Goal: Task Accomplishment & Management: Manage account settings

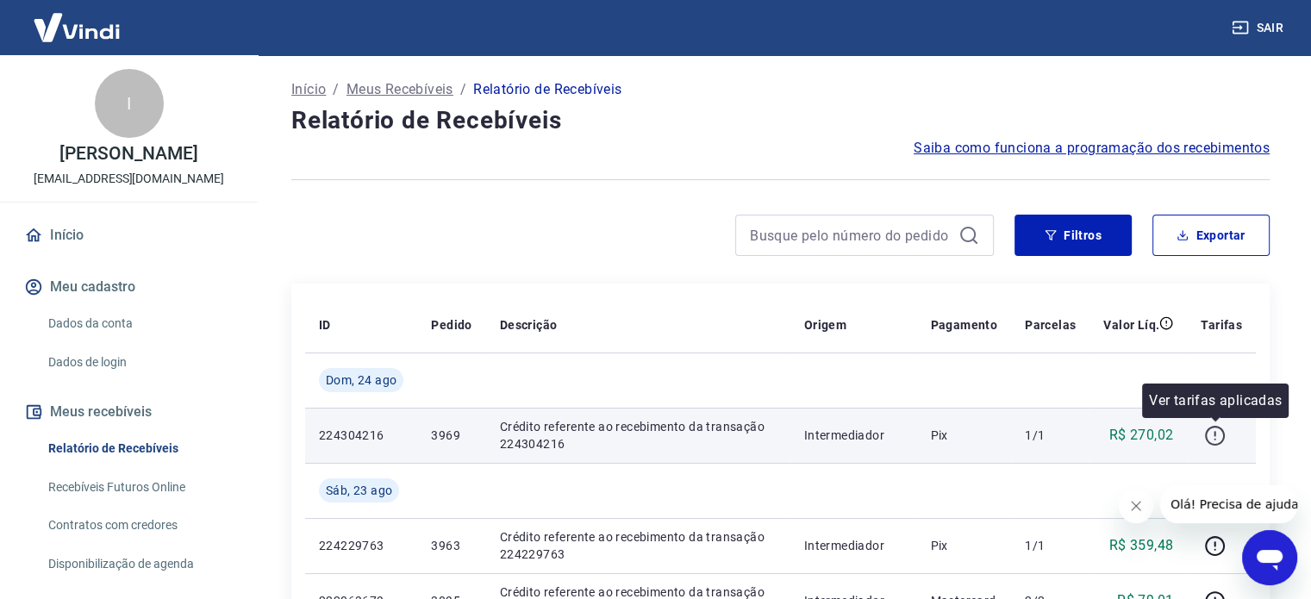
click at [1220, 438] on icon "button" at bounding box center [1215, 436] width 22 height 22
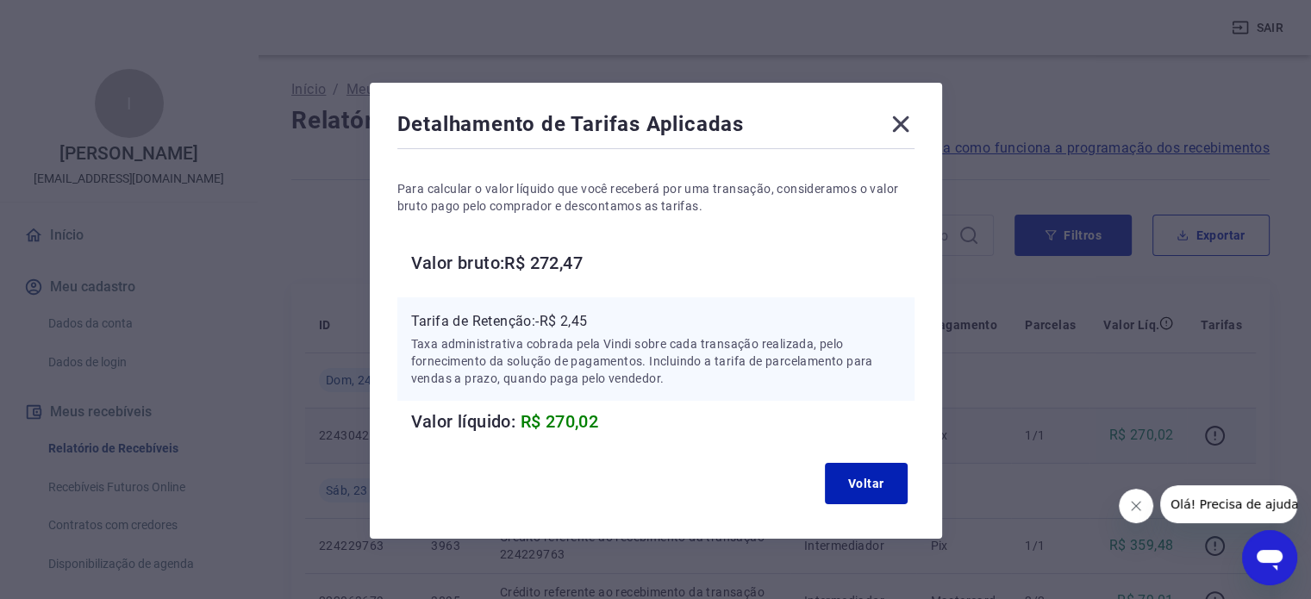
click at [897, 125] on icon at bounding box center [900, 124] width 16 height 16
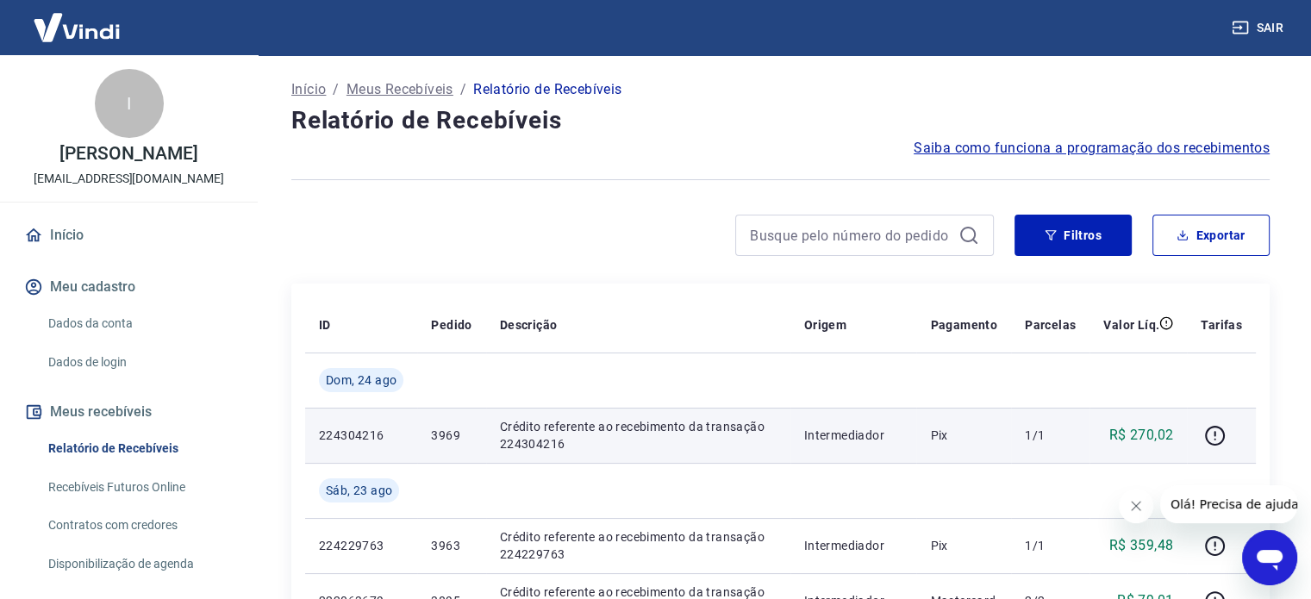
scroll to position [524, 0]
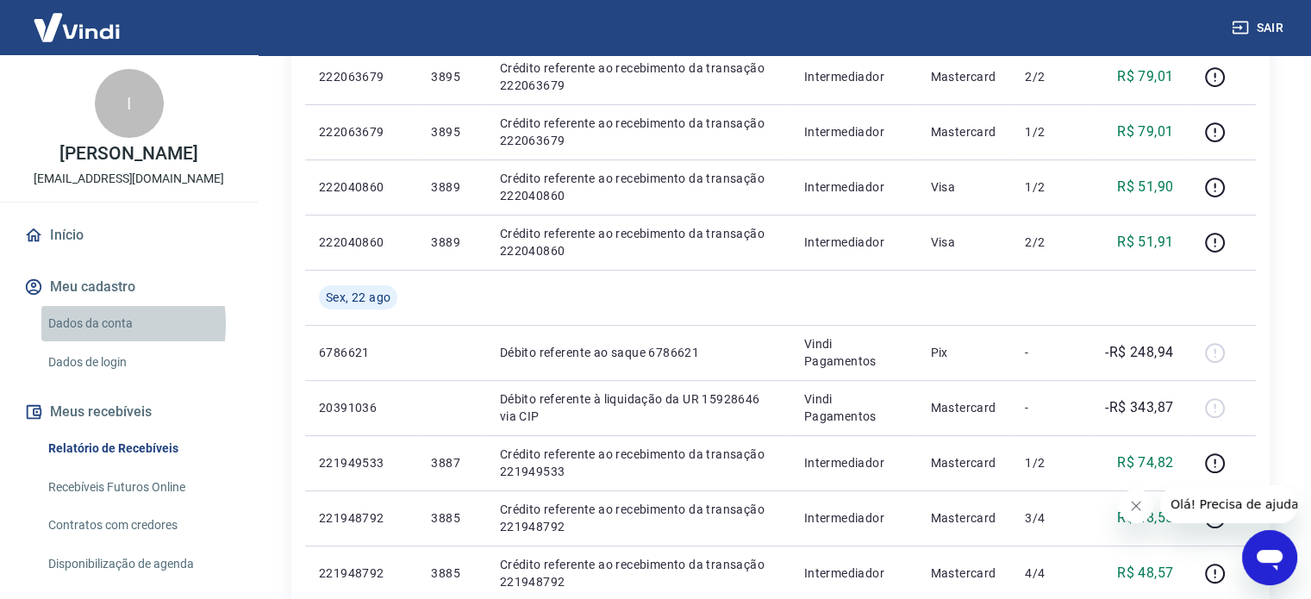
click at [76, 324] on link "Dados da conta" at bounding box center [139, 323] width 196 height 35
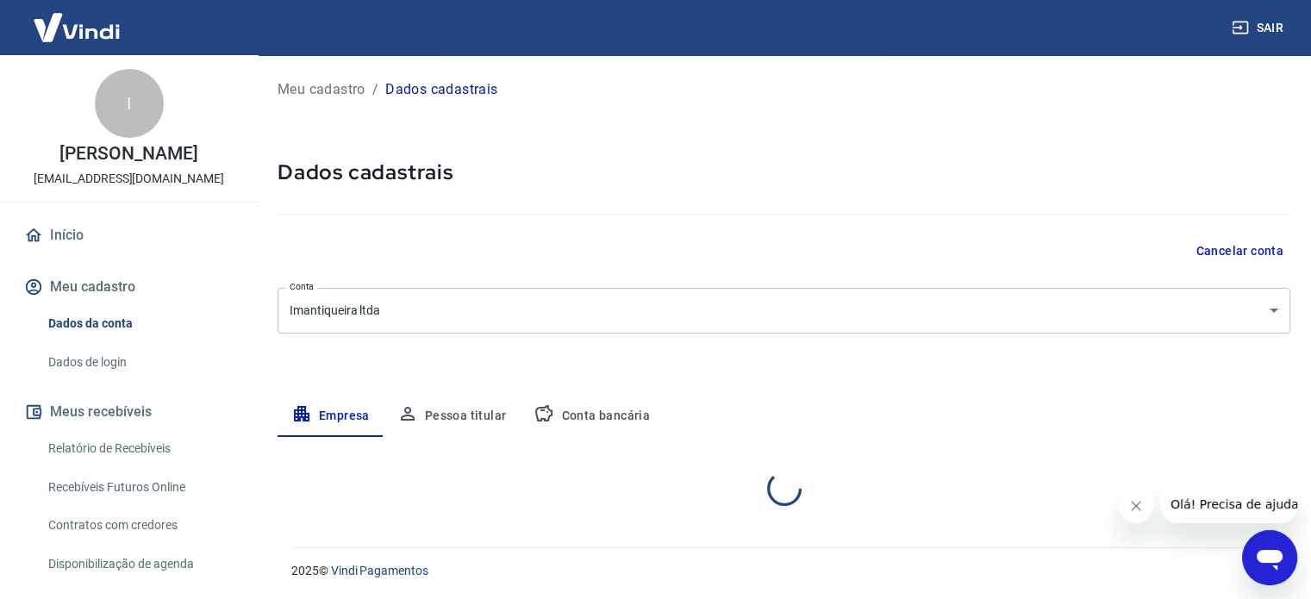
select select "MG"
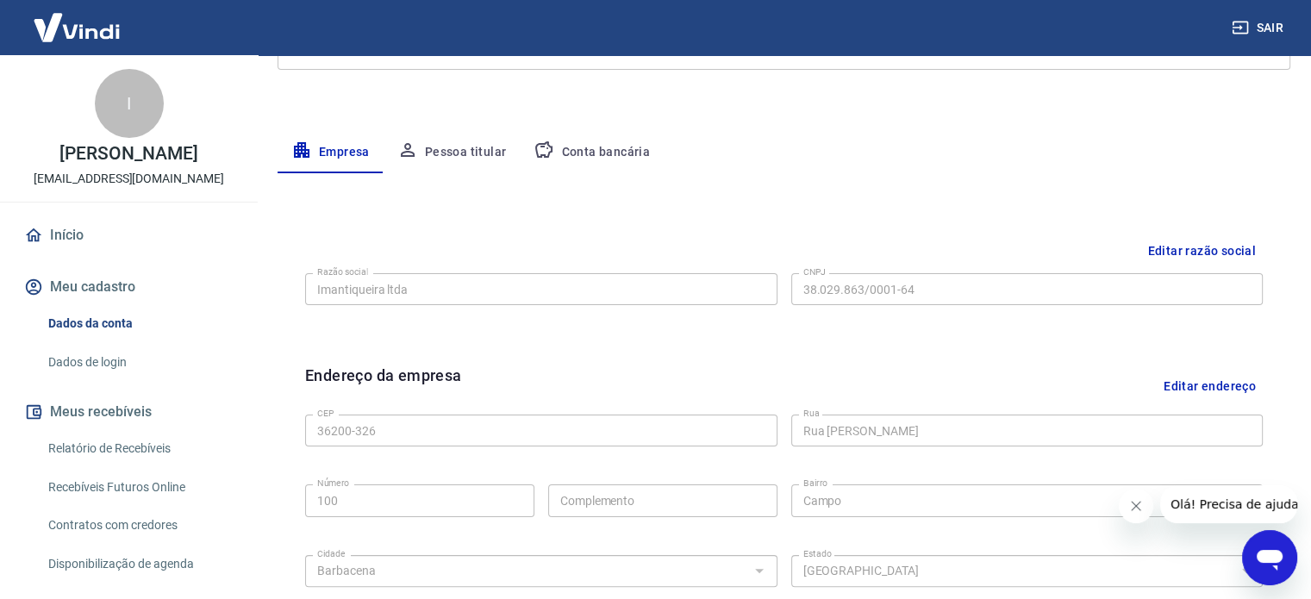
scroll to position [229, 0]
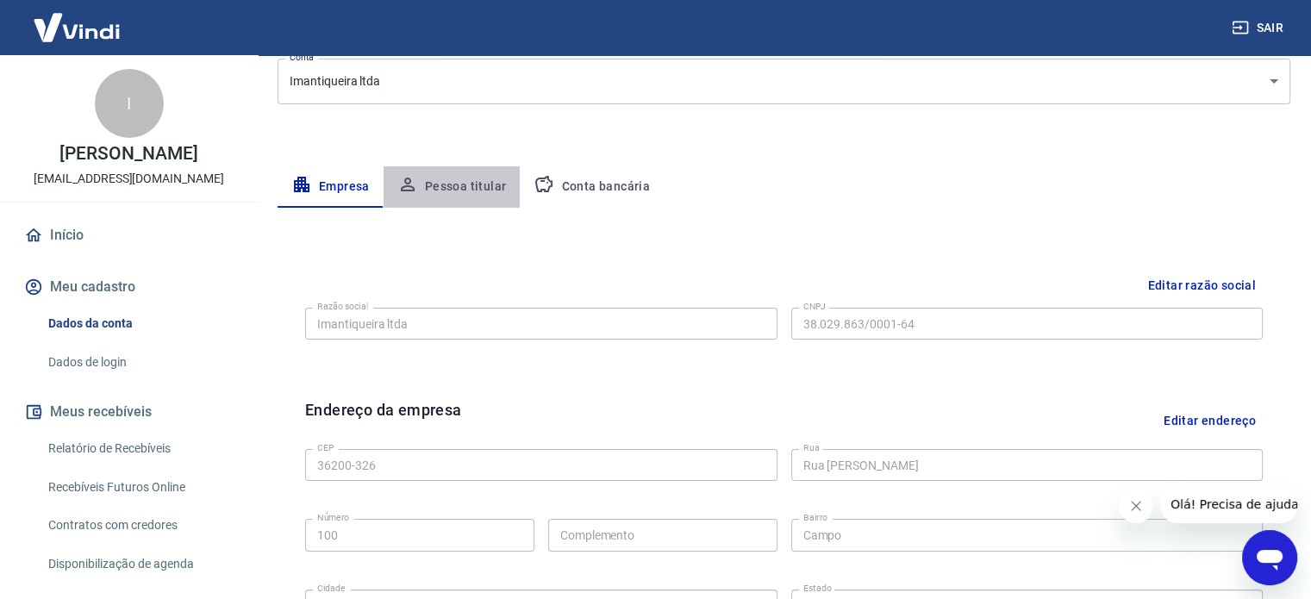
click at [477, 189] on button "Pessoa titular" at bounding box center [452, 186] width 137 height 41
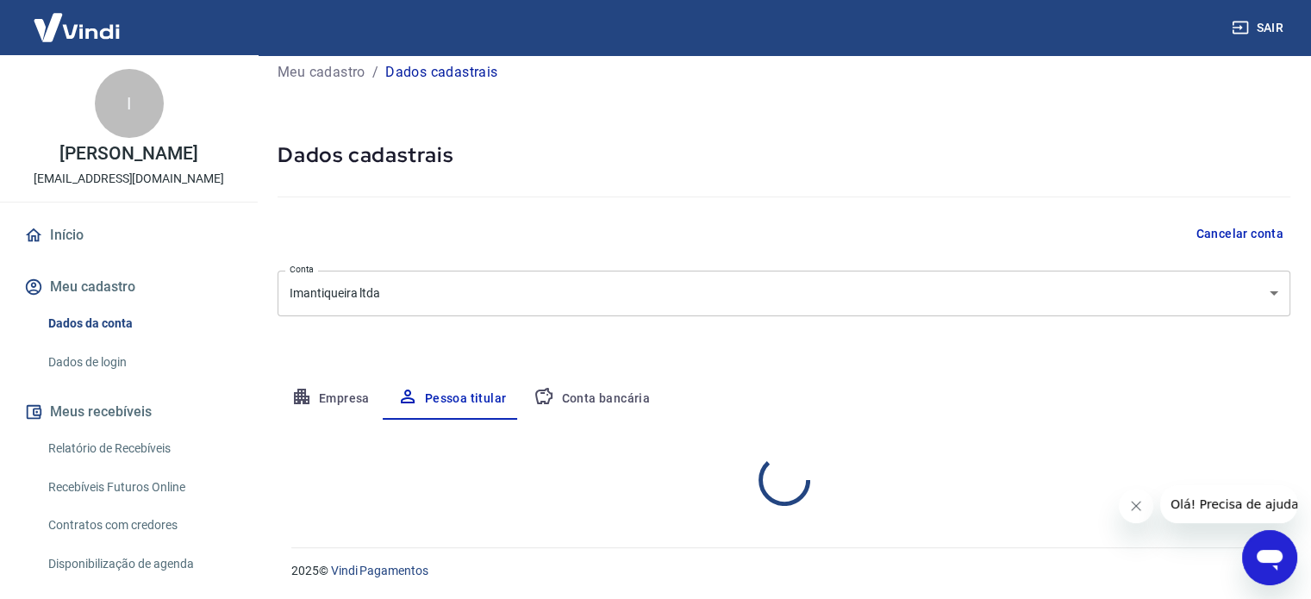
scroll to position [90, 0]
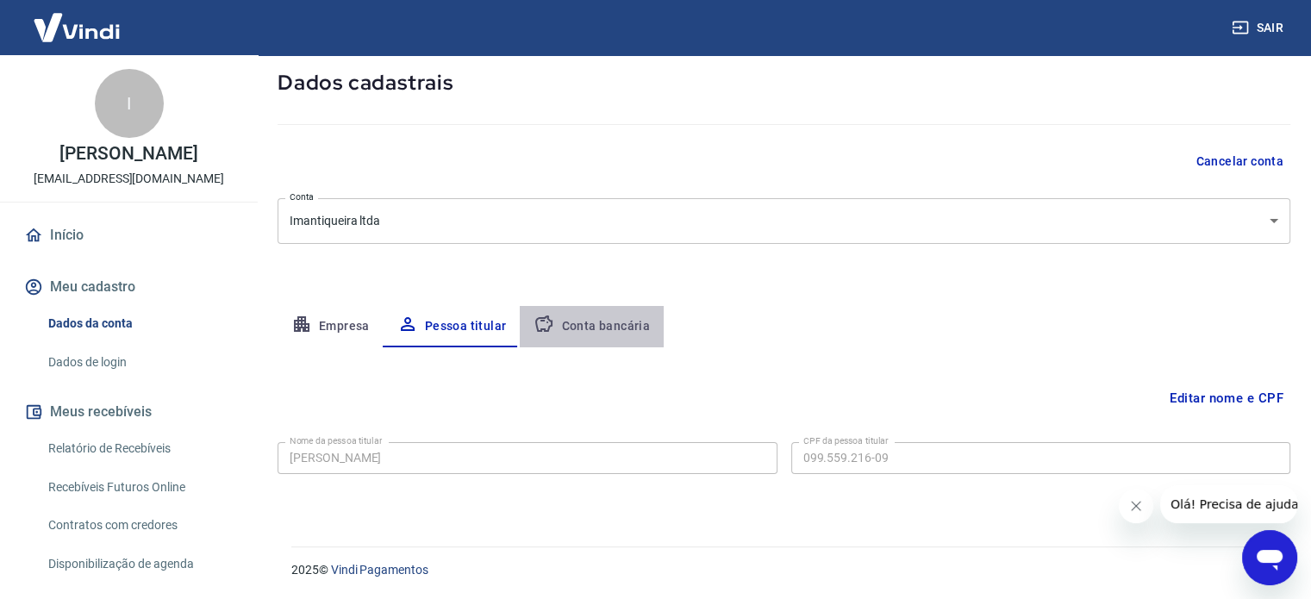
click at [600, 329] on button "Conta bancária" at bounding box center [592, 326] width 144 height 41
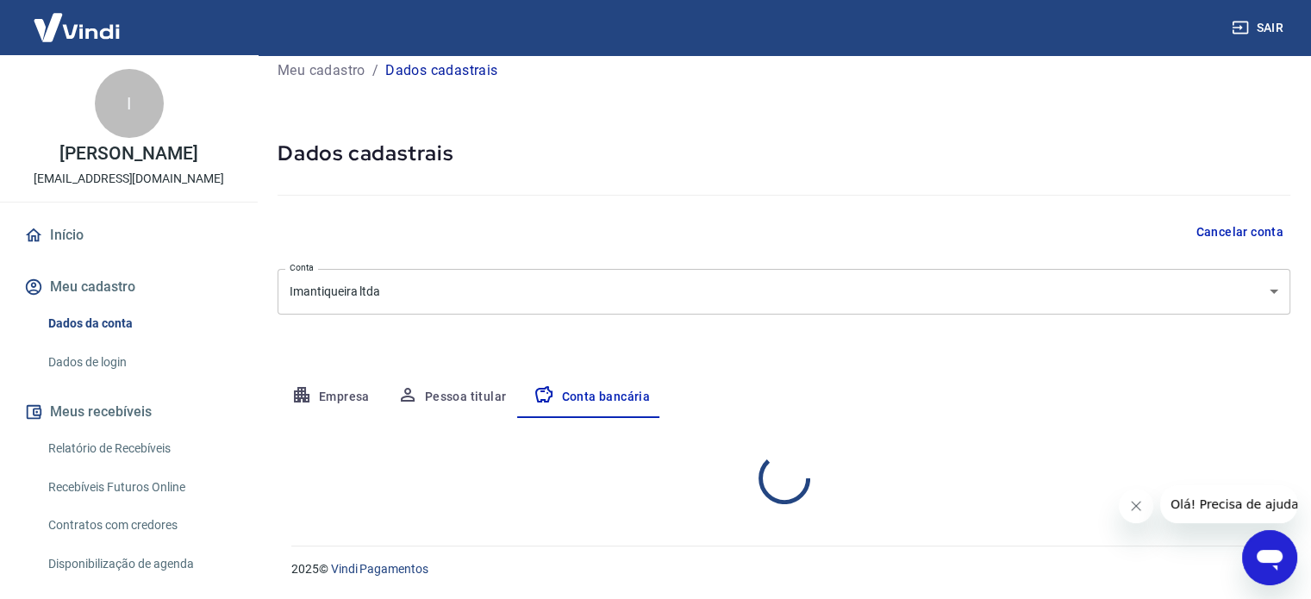
select select "1"
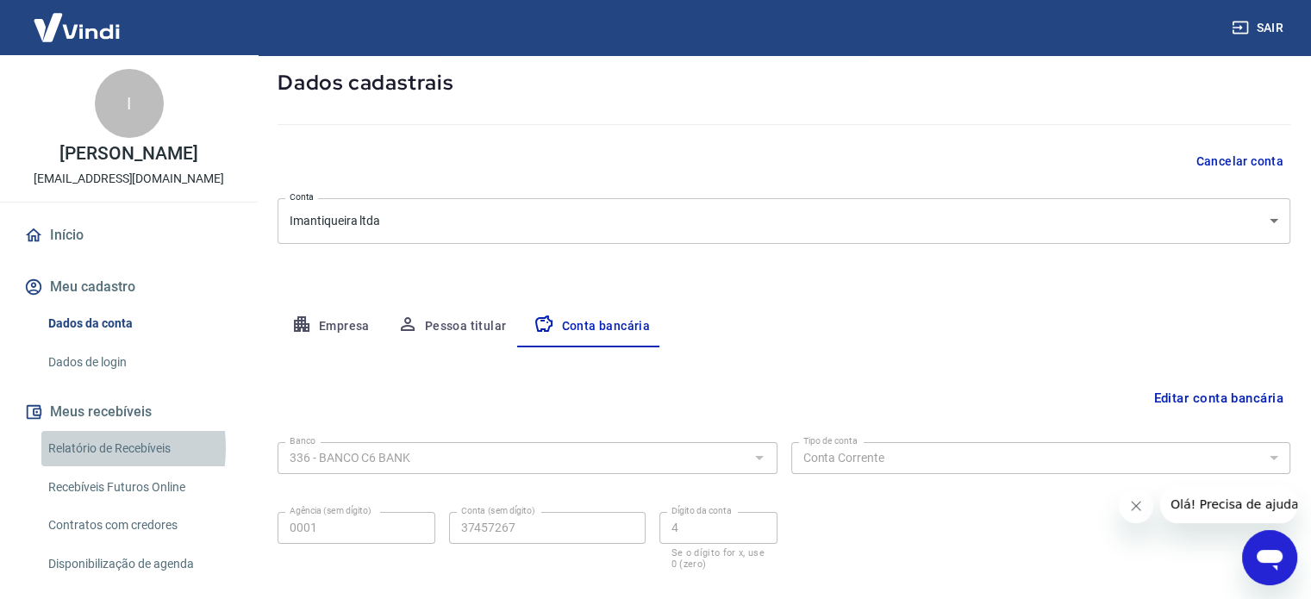
click at [69, 448] on link "Relatório de Recebíveis" at bounding box center [139, 448] width 196 height 35
